Goal: Find contact information: Find contact information

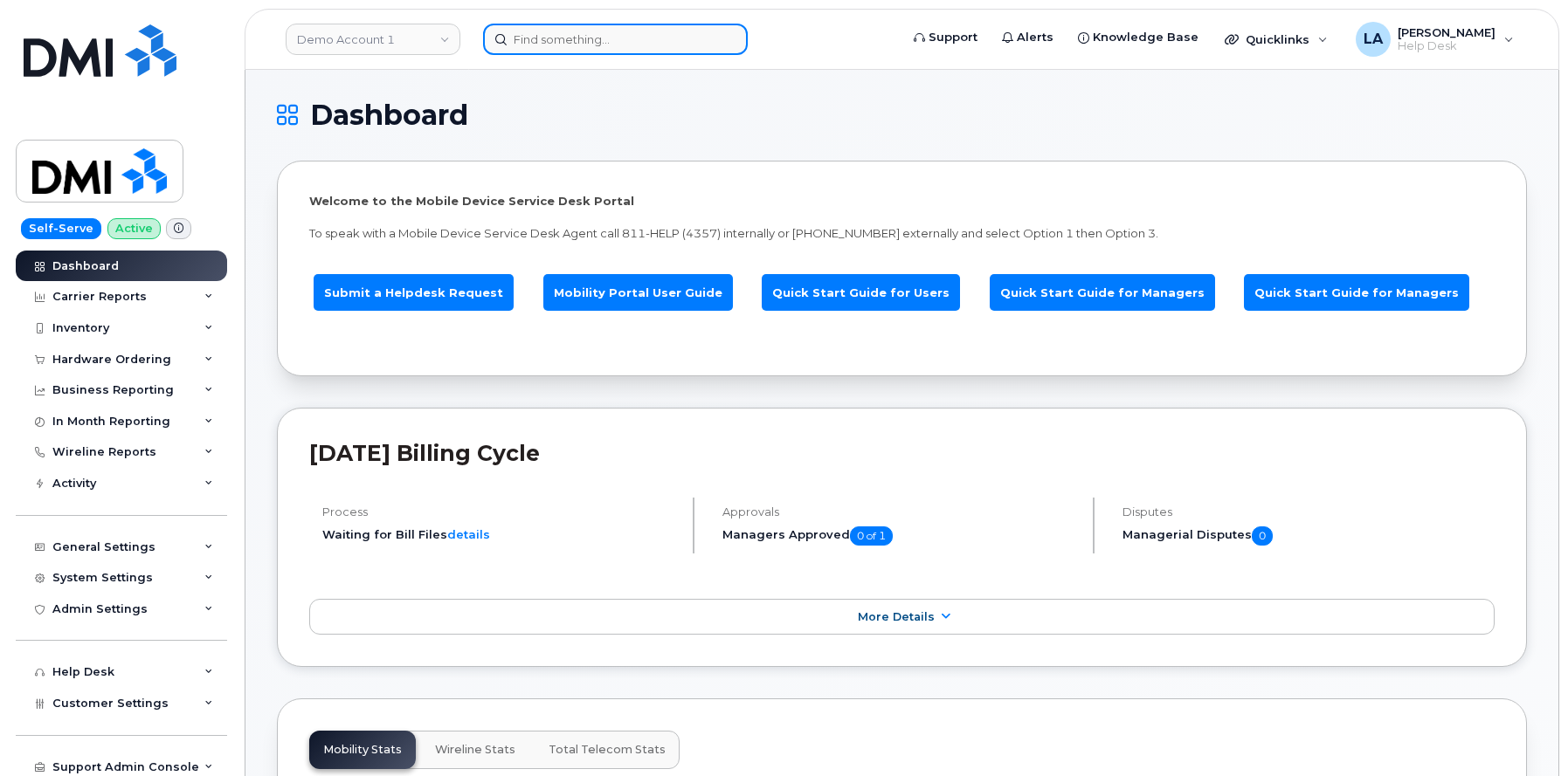
click at [597, 33] on input at bounding box center [616, 39] width 265 height 31
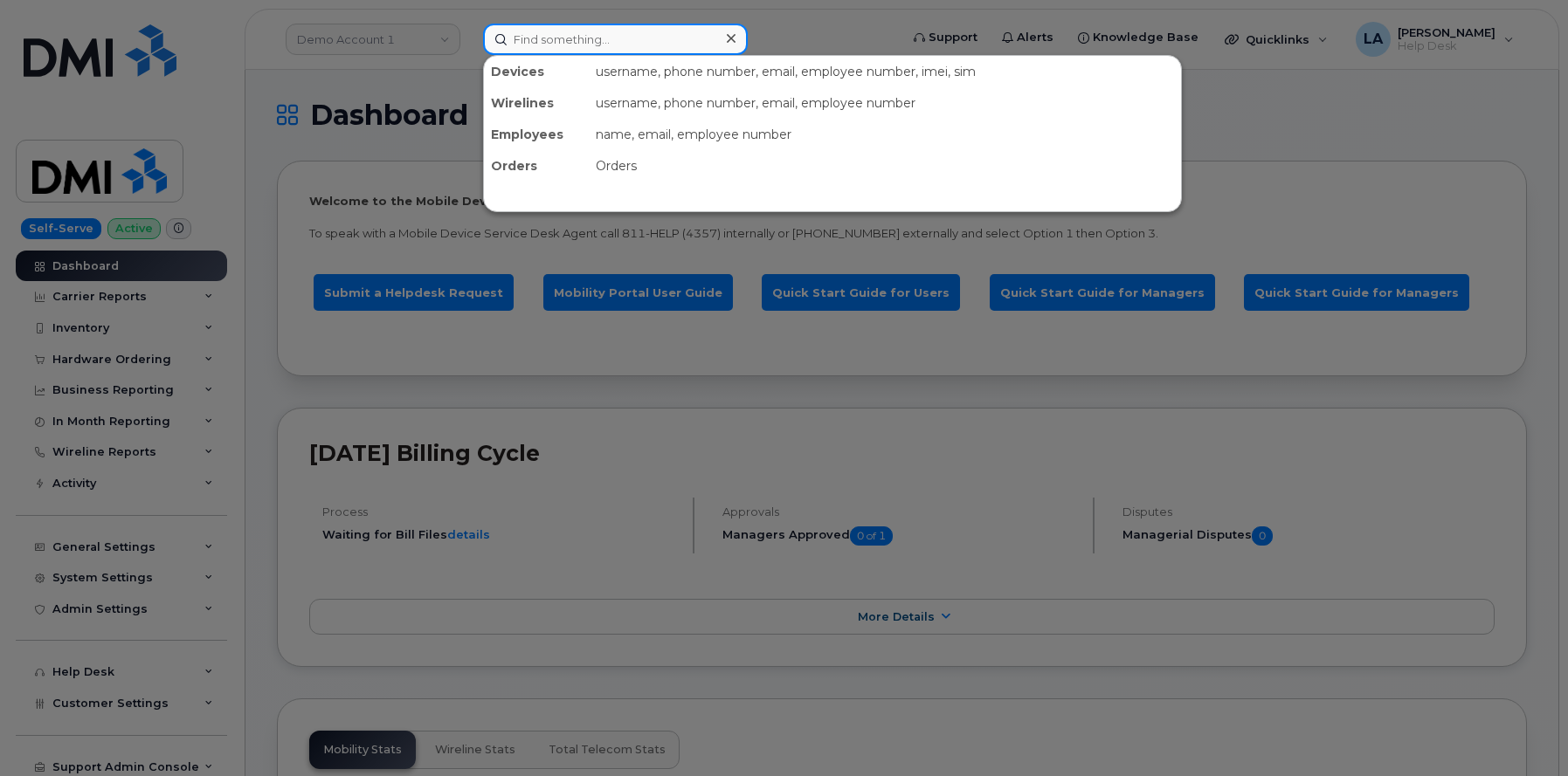
paste input "48608"
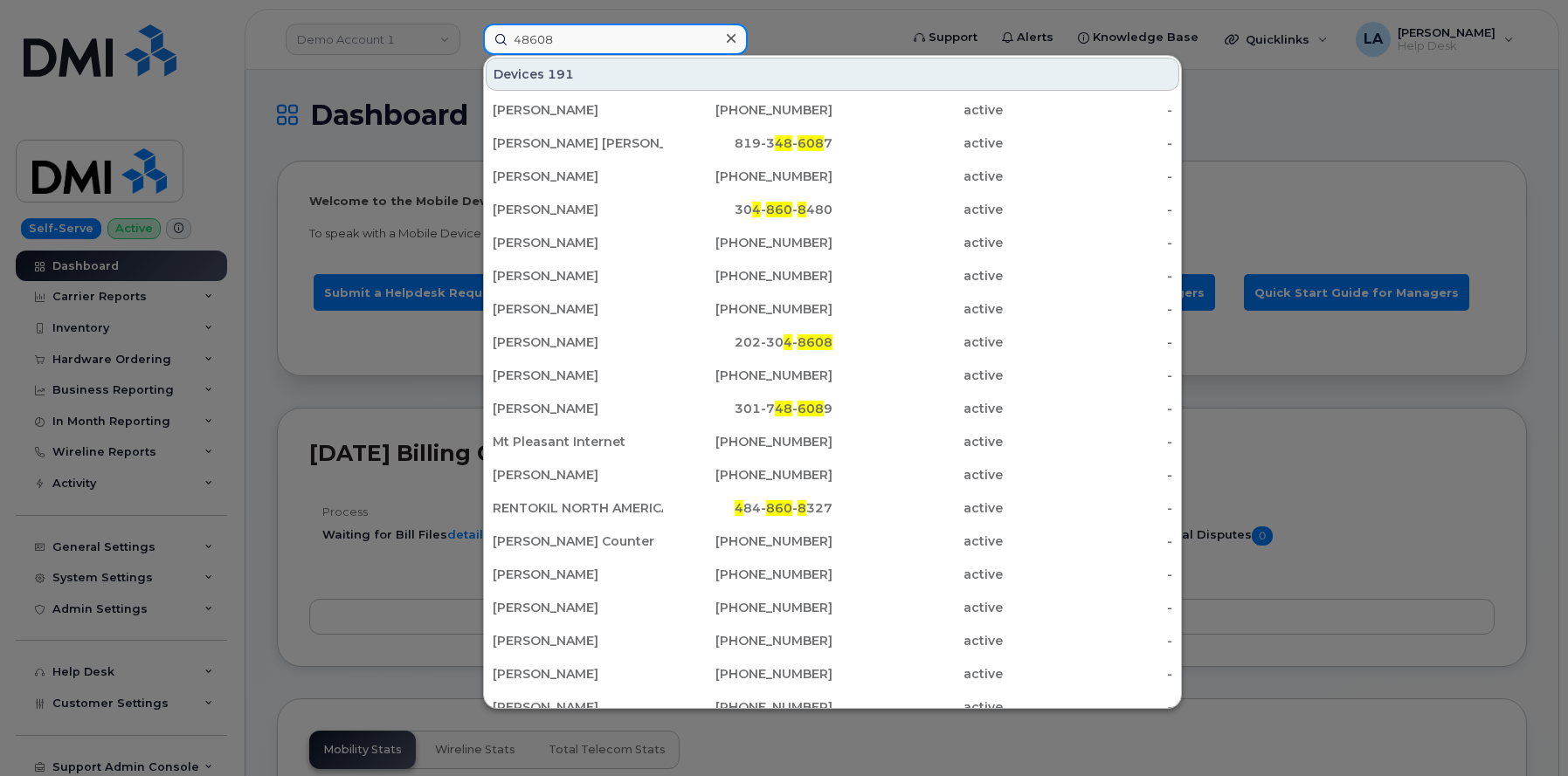
drag, startPoint x: 596, startPoint y: 48, endPoint x: 355, endPoint y: 38, distance: 241.2
click at [469, 38] on div "48608 Devices 191 [PERSON_NAME] [PHONE_NUMBER] active - [PERSON_NAME] [PERSON_N…" at bounding box center [685, 39] width 432 height 31
paste input "[PERSON_NAME]"
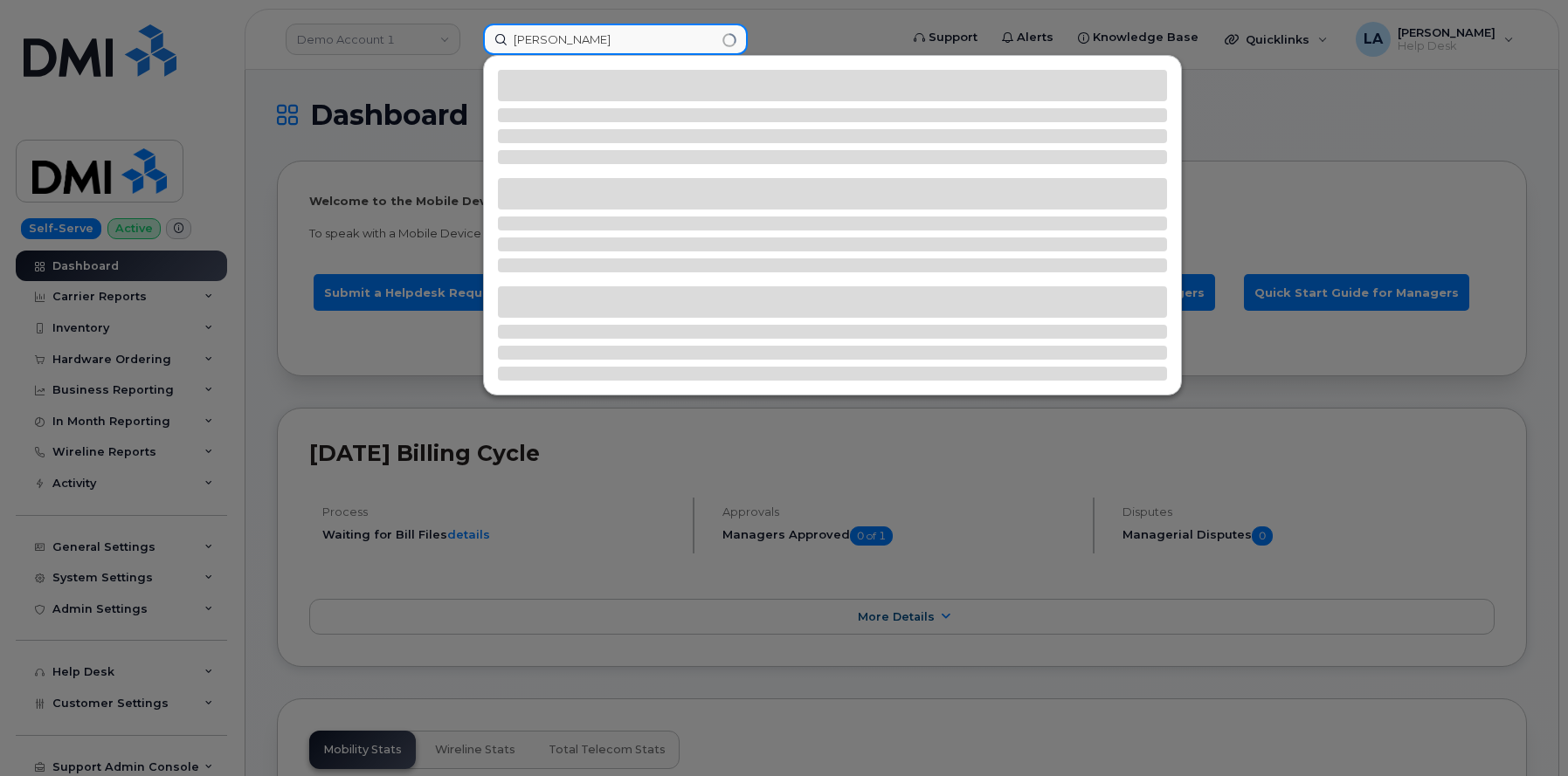
type input "[PERSON_NAME]"
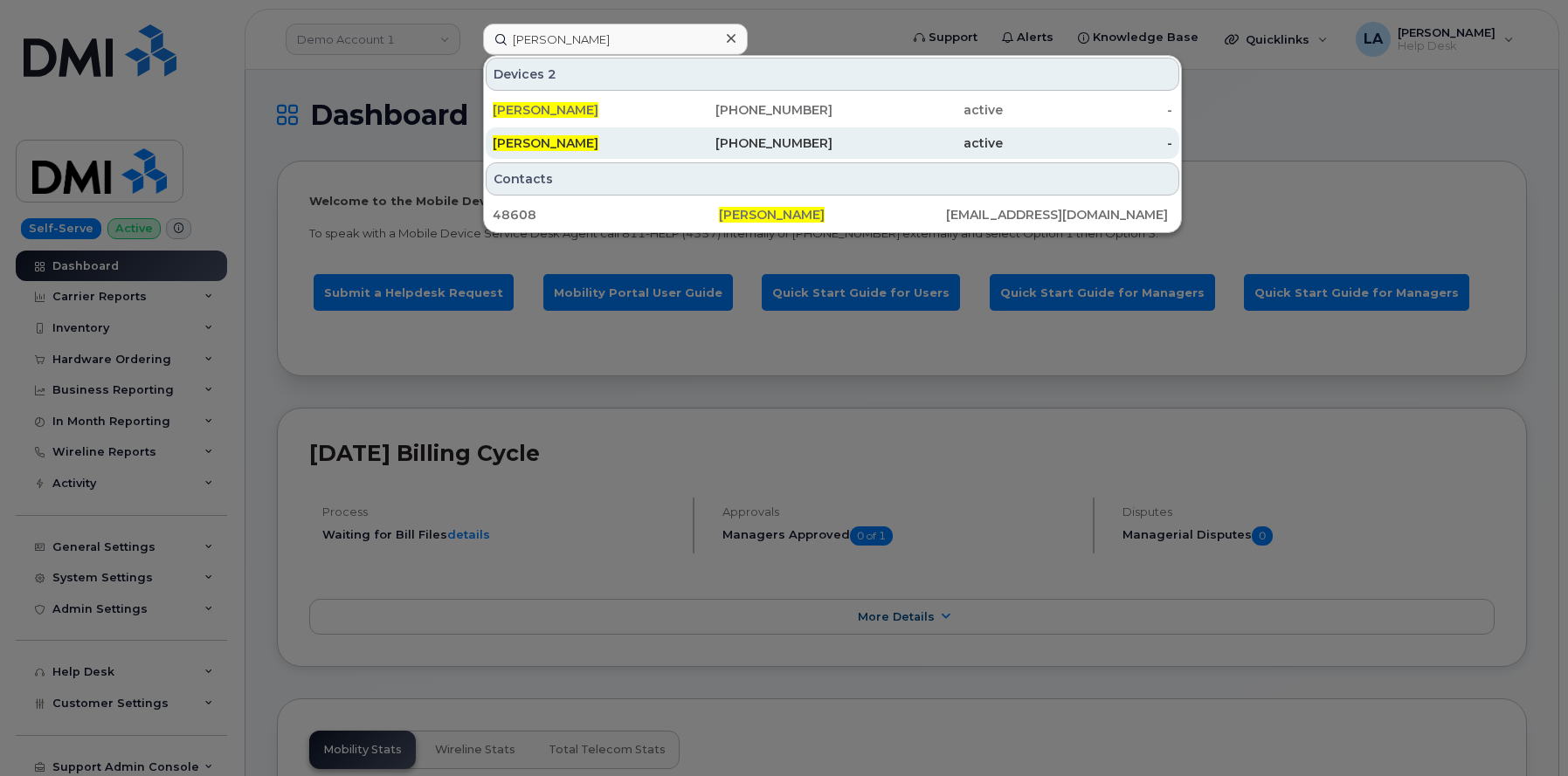
click at [555, 143] on span "[PERSON_NAME]" at bounding box center [545, 143] width 106 height 15
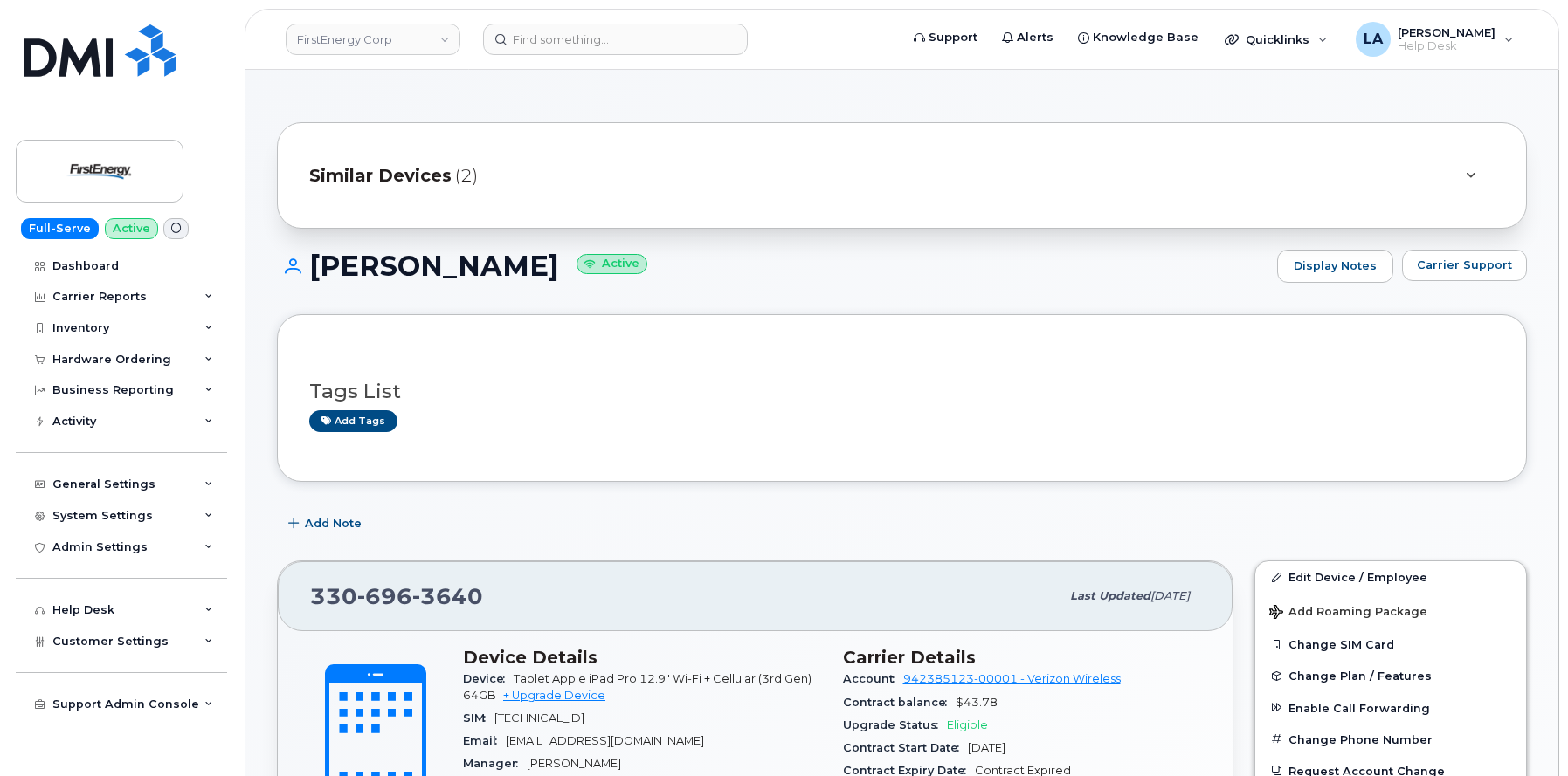
click at [1452, 175] on div at bounding box center [1470, 175] width 49 height 42
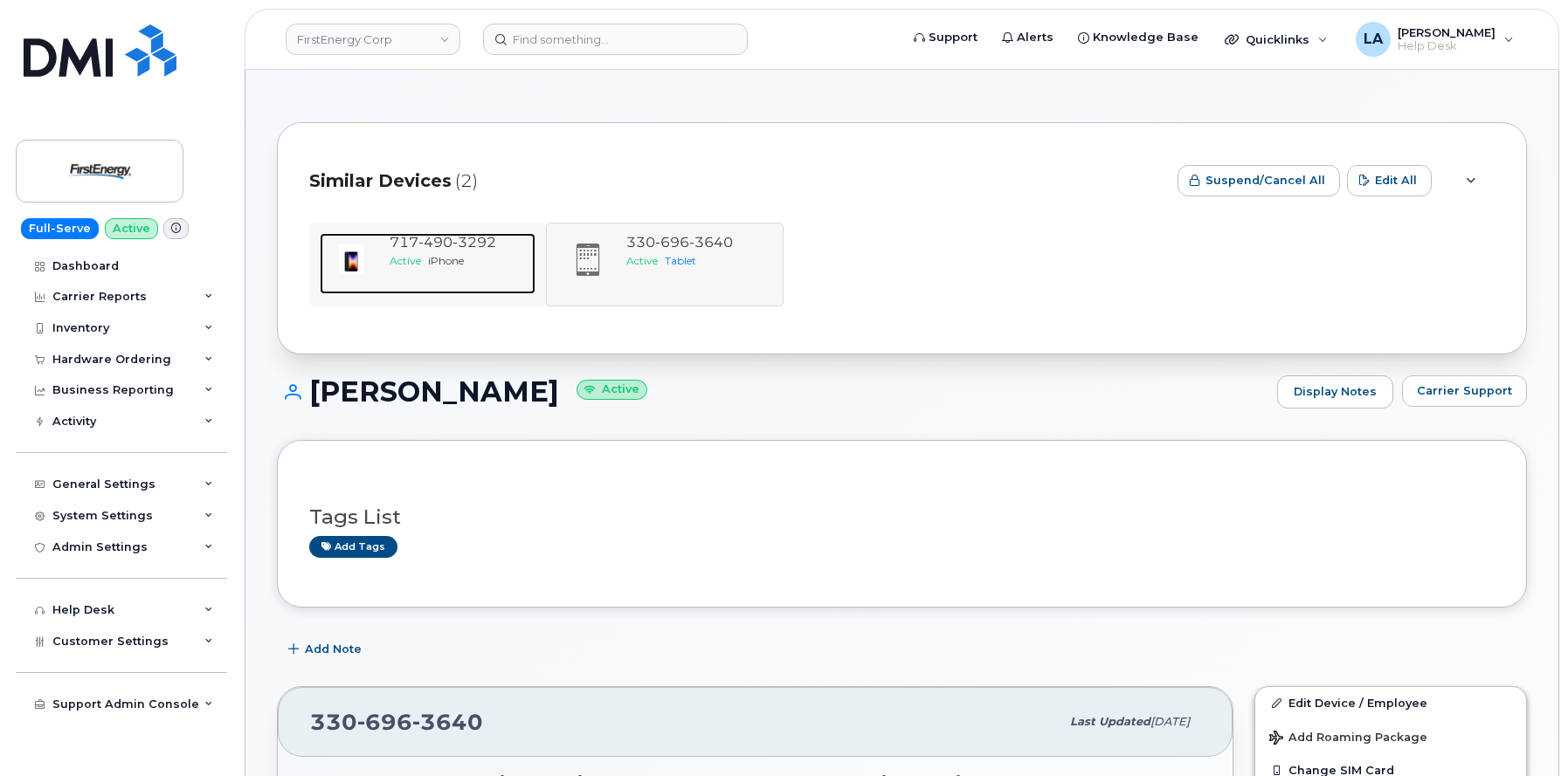
click at [412, 241] on span "717 490 3292" at bounding box center [443, 242] width 107 height 16
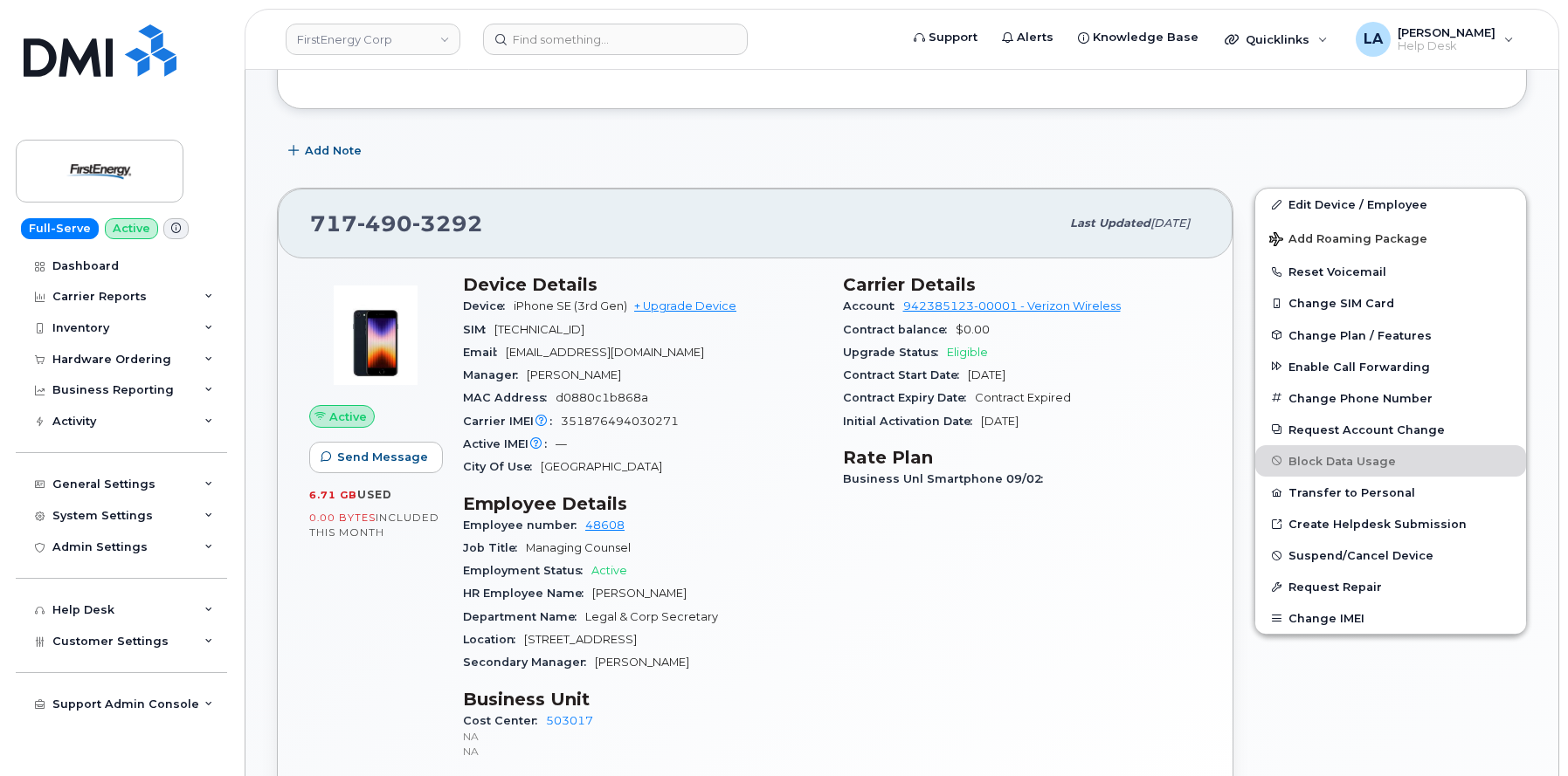
scroll to position [417, 0]
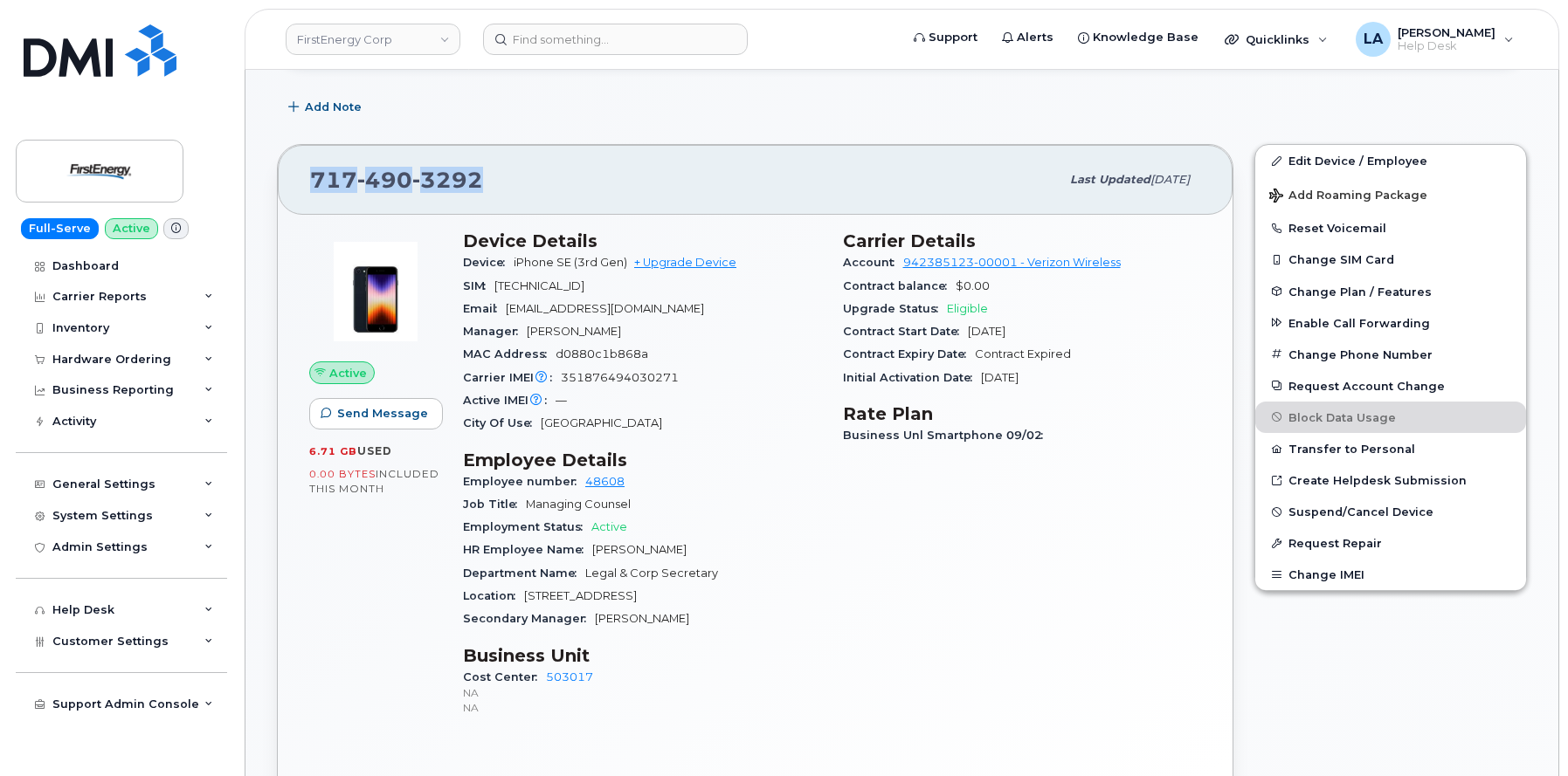
drag, startPoint x: 513, startPoint y: 190, endPoint x: 308, endPoint y: 185, distance: 205.1
click at [308, 185] on div "[PHONE_NUMBER] Last updated [DATE]" at bounding box center [755, 180] width 954 height 70
copy span "[PHONE_NUMBER]"
